Goal: Information Seeking & Learning: Learn about a topic

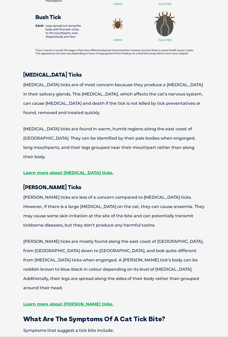
scroll to position [651, 0]
click at [68, 170] on link "Learn more about [MEDICAL_DATA] ticks." at bounding box center [68, 172] width 90 height 5
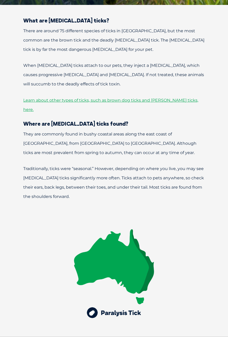
scroll to position [205, 0]
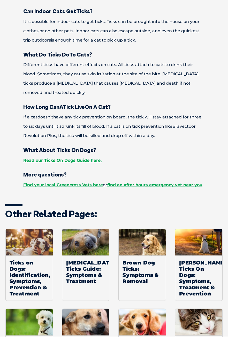
scroll to position [2057, 0]
